Goal: Register for event/course

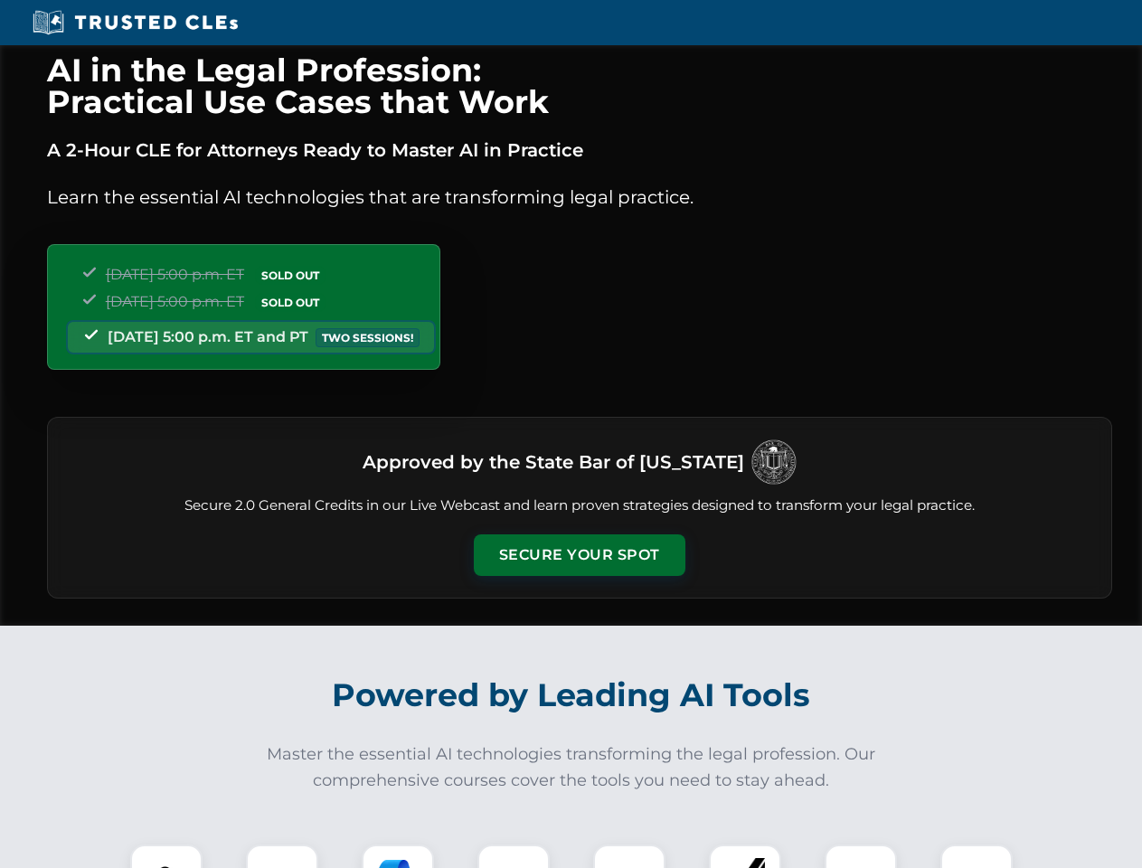
click at [579, 555] on button "Secure Your Spot" at bounding box center [580, 555] width 212 height 42
click at [166, 856] on img at bounding box center [166, 881] width 52 height 52
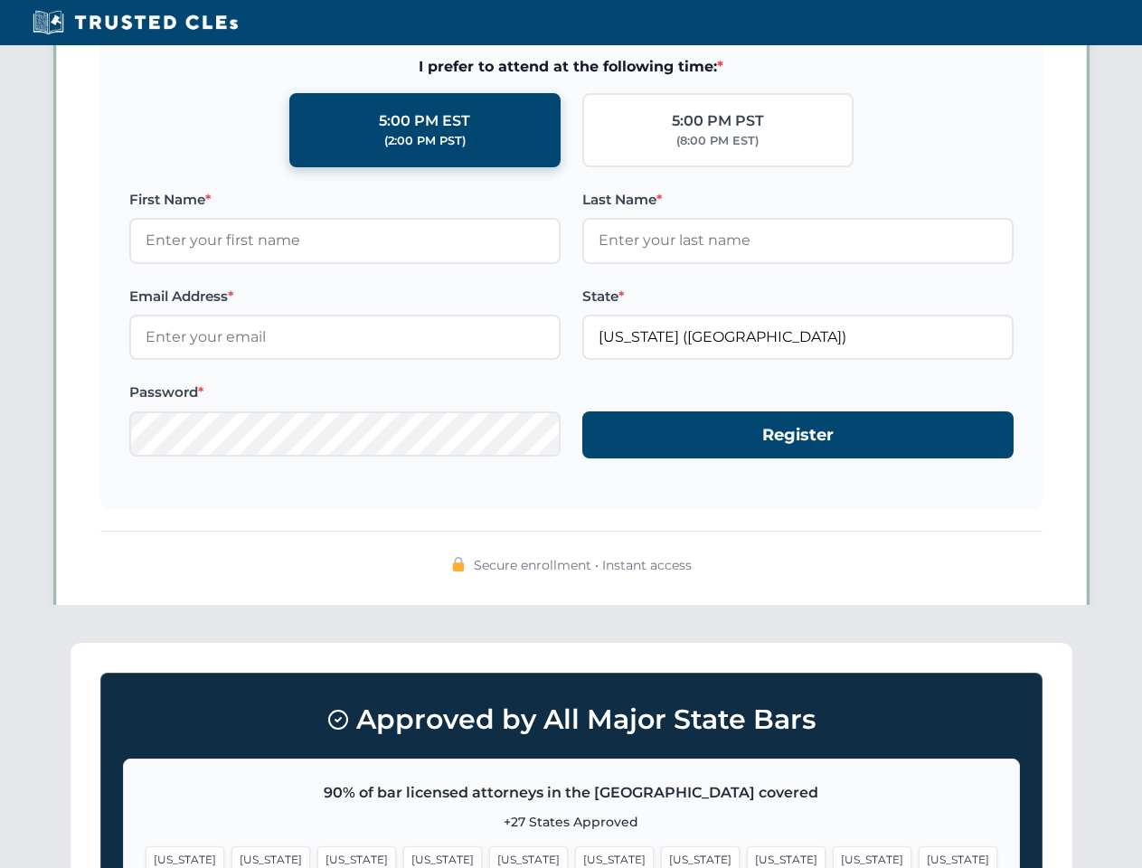
click at [661, 856] on span "[US_STATE]" at bounding box center [700, 859] width 79 height 26
click at [833, 856] on span "[US_STATE]" at bounding box center [872, 859] width 79 height 26
